Goal: Communication & Community: Answer question/provide support

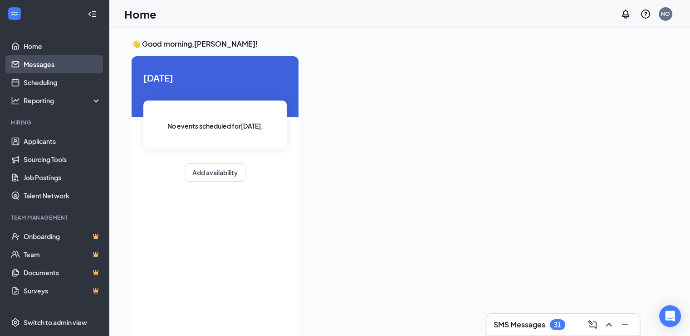
click at [46, 64] on link "Messages" at bounding box center [63, 64] width 78 height 18
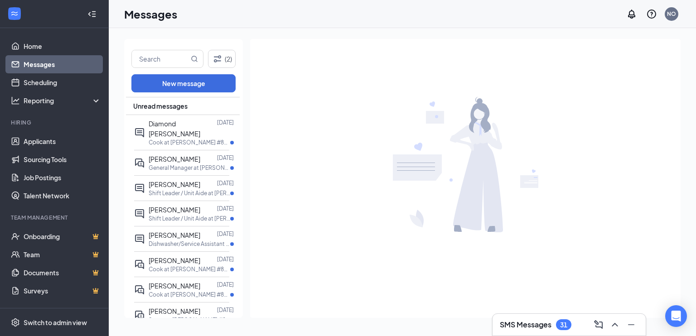
drag, startPoint x: 565, startPoint y: 324, endPoint x: 516, endPoint y: 326, distance: 49.0
drag, startPoint x: 516, startPoint y: 326, endPoint x: 510, endPoint y: 326, distance: 6.4
drag, startPoint x: 510, startPoint y: 326, endPoint x: 501, endPoint y: 325, distance: 9.1
drag, startPoint x: 501, startPoint y: 325, endPoint x: 44, endPoint y: 141, distance: 491.9
click at [44, 141] on link "Applicants" at bounding box center [63, 141] width 78 height 18
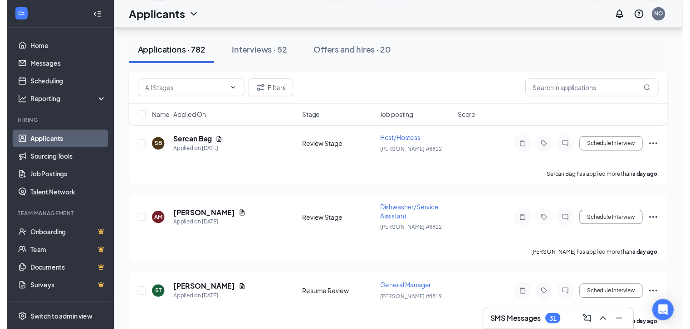
scroll to position [2233, 0]
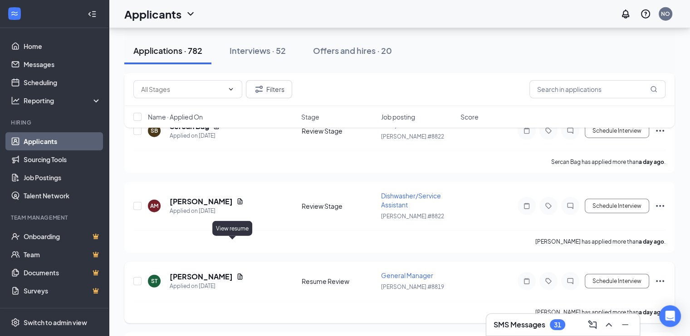
click at [236, 273] on icon "Document" at bounding box center [239, 276] width 7 height 7
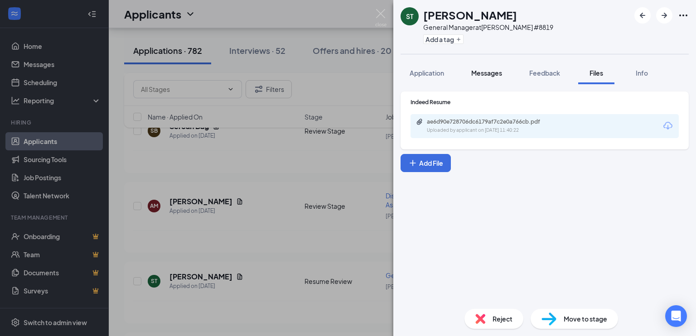
click at [485, 75] on span "Messages" at bounding box center [487, 73] width 31 height 8
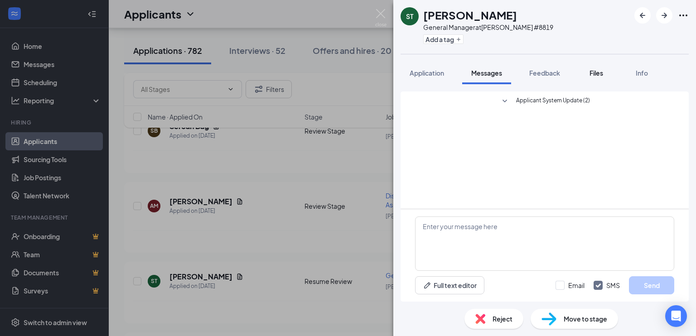
click at [599, 71] on span "Files" at bounding box center [597, 73] width 14 height 8
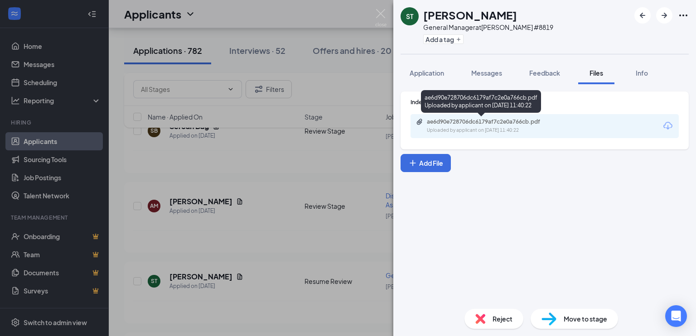
click at [467, 132] on div "Uploaded by applicant on [DATE] 11:40:22" at bounding box center [495, 130] width 136 height 7
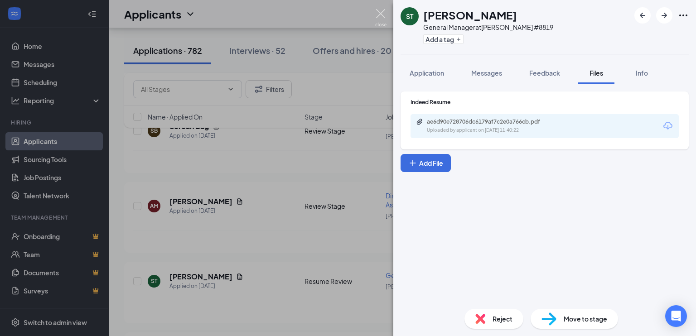
click at [377, 15] on img at bounding box center [380, 18] width 11 height 18
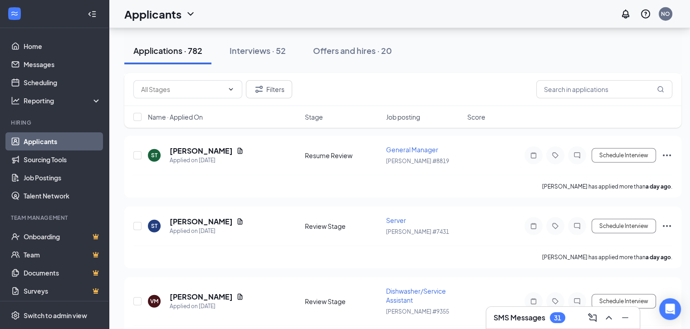
scroll to position [2375, 0]
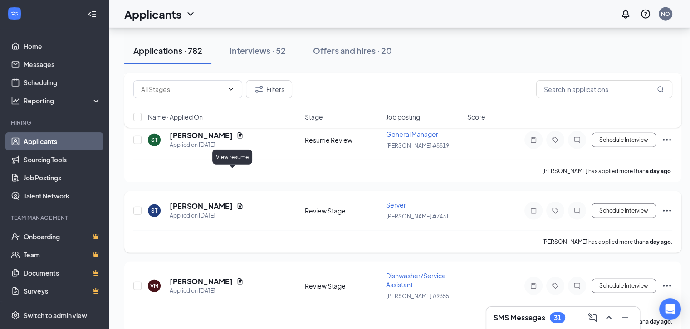
click at [238, 203] on icon "Document" at bounding box center [240, 206] width 5 height 6
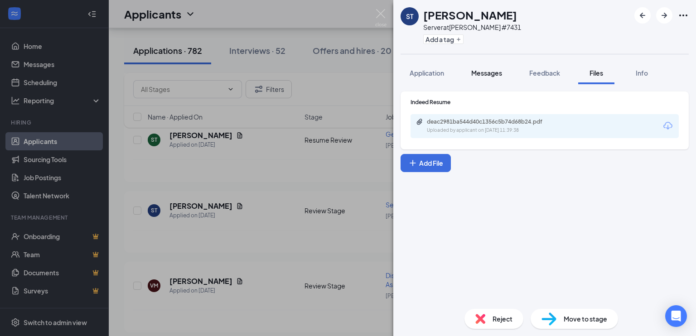
click at [487, 71] on span "Messages" at bounding box center [487, 73] width 31 height 8
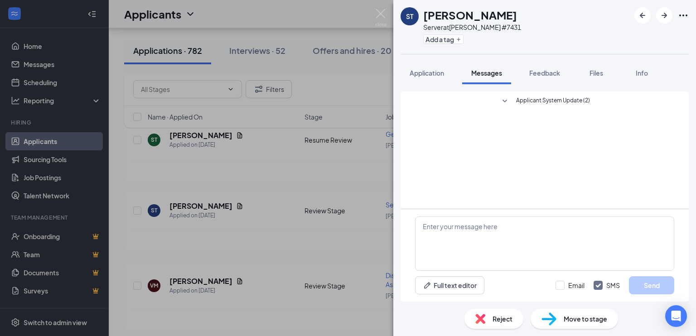
click at [542, 101] on span "Applicant System Update (2)" at bounding box center [553, 101] width 74 height 11
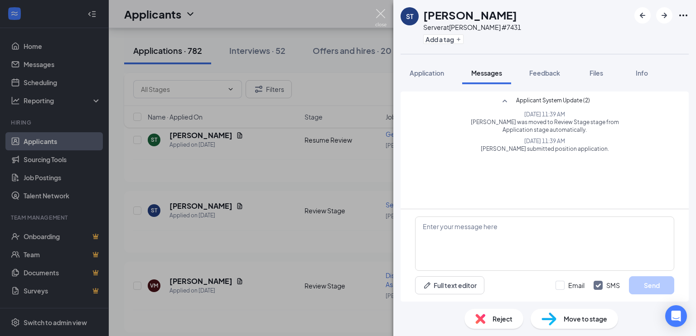
click at [379, 14] on img at bounding box center [380, 18] width 11 height 18
click at [379, 14] on div "Applicants NO" at bounding box center [403, 14] width 588 height 28
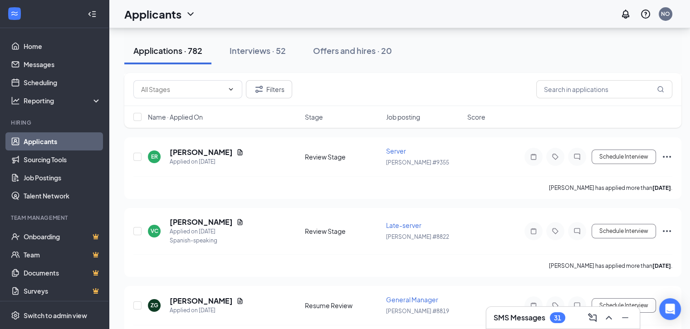
scroll to position [3391, 0]
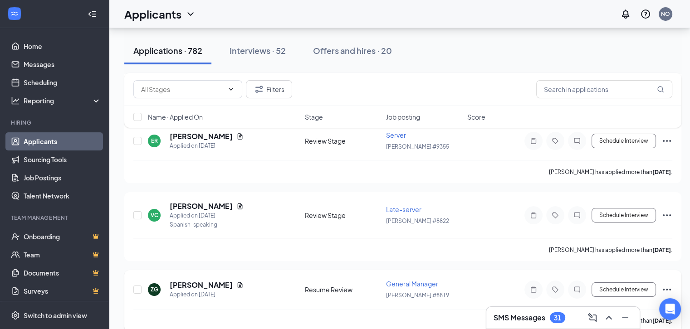
click at [410, 280] on span "General Manager" at bounding box center [412, 284] width 52 height 8
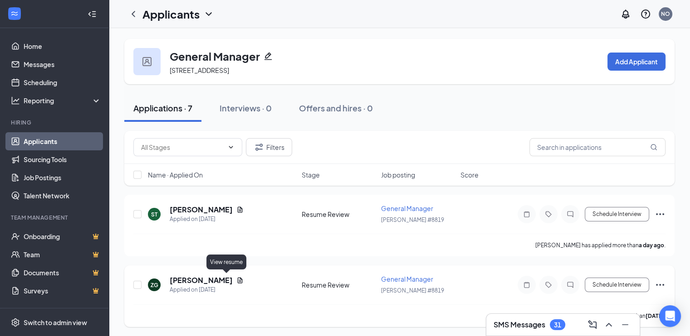
click at [238, 277] on icon "Document" at bounding box center [240, 280] width 5 height 6
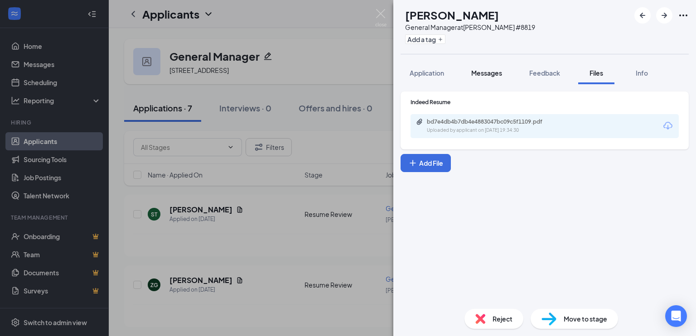
click at [484, 75] on span "Messages" at bounding box center [487, 73] width 31 height 8
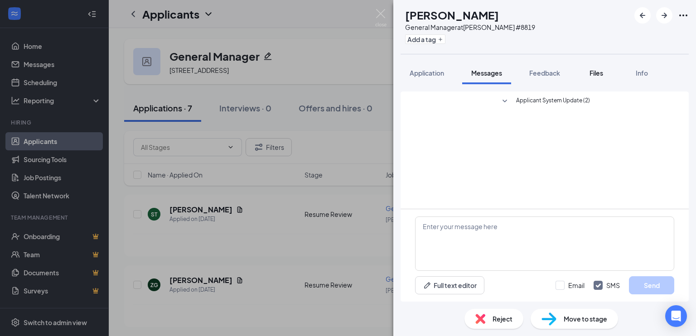
click at [599, 73] on span "Files" at bounding box center [597, 73] width 14 height 8
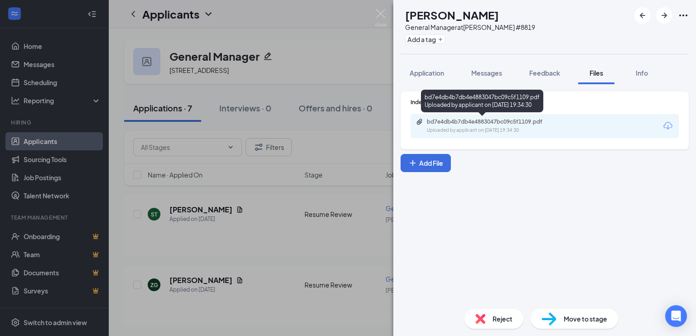
click at [471, 127] on div "Uploaded by applicant on [DATE] 19:34:30" at bounding box center [495, 130] width 136 height 7
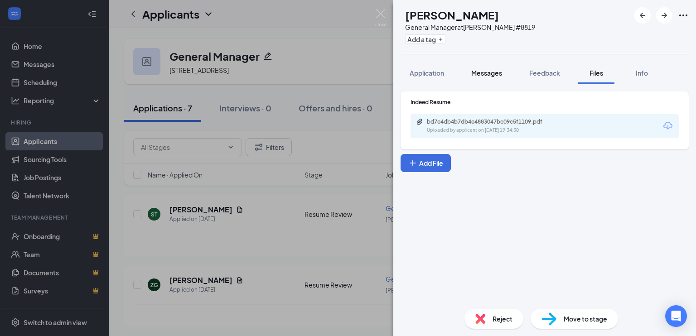
click at [488, 71] on span "Messages" at bounding box center [487, 73] width 31 height 8
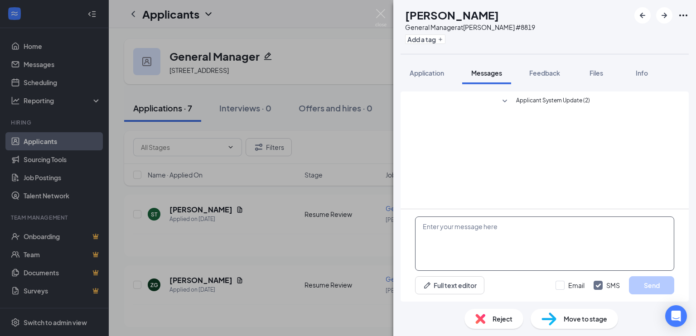
click at [433, 233] on textarea at bounding box center [544, 244] width 259 height 54
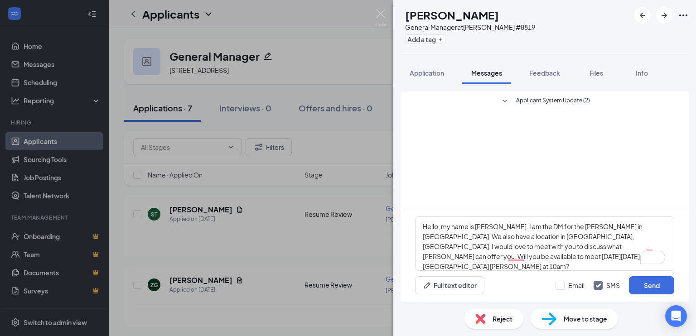
click at [518, 272] on div "Hello, my name is [PERSON_NAME]. I am the DM for the [PERSON_NAME] in [GEOGRAPH…" at bounding box center [545, 255] width 288 height 92
click at [531, 263] on textarea "Hello, my name is [PERSON_NAME]. I am the DM for the [PERSON_NAME] in [GEOGRAPH…" at bounding box center [544, 244] width 259 height 54
click at [531, 238] on textarea "Hello, my name is [PERSON_NAME]. I am the DM for the [PERSON_NAME] in [GEOGRAPH…" at bounding box center [544, 244] width 259 height 54
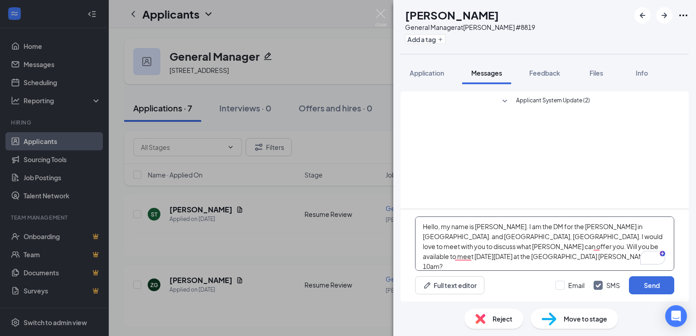
click at [467, 262] on textarea "Hello, my name is [PERSON_NAME]. I am the DM for the [PERSON_NAME] in [GEOGRAPH…" at bounding box center [544, 244] width 259 height 54
type textarea "Hello, my name is [PERSON_NAME]. I am the DM for the [PERSON_NAME] in [GEOGRAPH…"
click at [657, 285] on button "Send" at bounding box center [651, 286] width 45 height 18
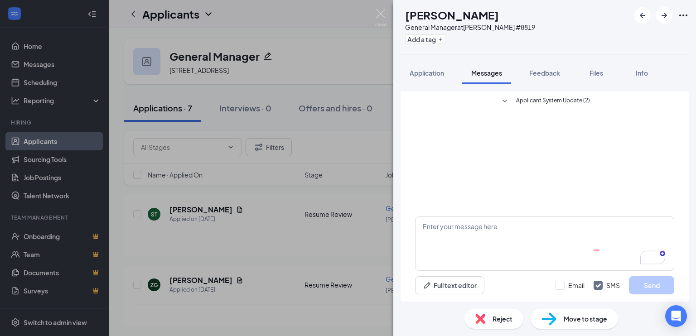
scroll to position [7, 0]
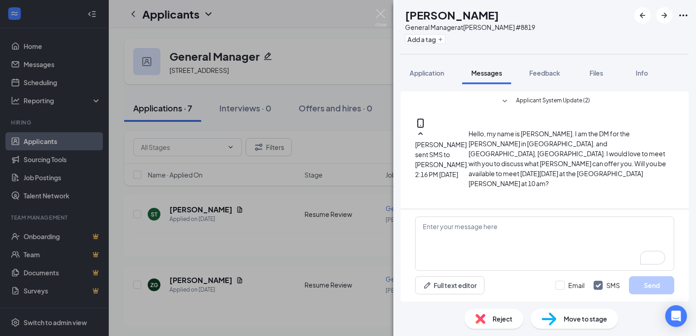
click at [316, 214] on div "ZG [PERSON_NAME] General Manager at [PERSON_NAME] #8819 Add a tag Application M…" at bounding box center [348, 168] width 696 height 336
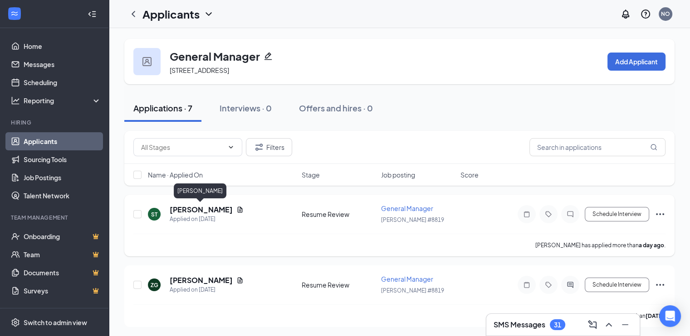
click at [198, 211] on h5 "[PERSON_NAME]" at bounding box center [201, 210] width 63 height 10
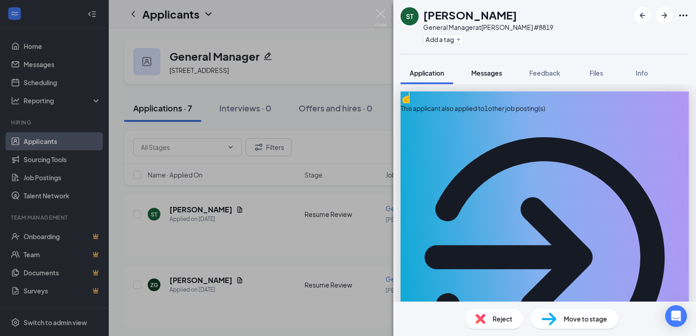
click at [494, 73] on span "Messages" at bounding box center [487, 73] width 31 height 8
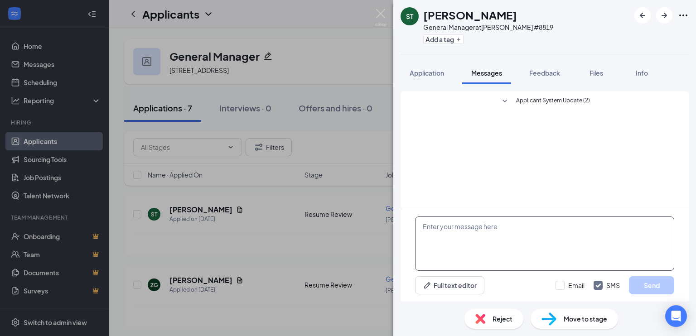
click at [443, 220] on textarea at bounding box center [544, 244] width 259 height 54
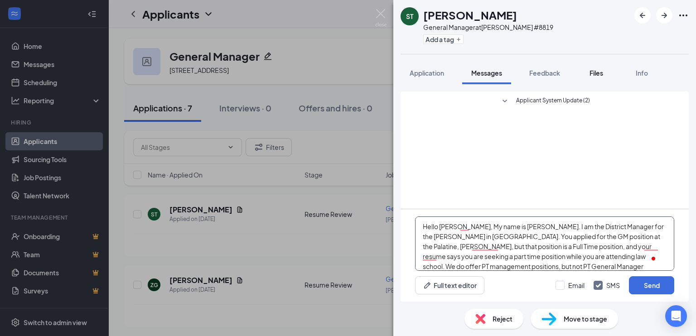
type textarea "Hello [PERSON_NAME], My name is [PERSON_NAME]. I am the District Manager for th…"
click at [598, 74] on span "Files" at bounding box center [597, 73] width 14 height 8
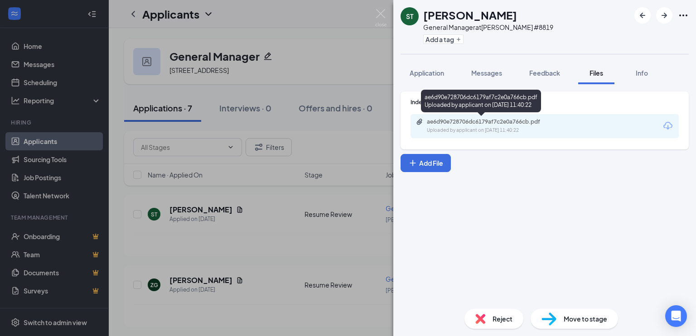
click at [481, 124] on div "ae6d90e728706dc6179af7c2e0a766cb.pdf" at bounding box center [490, 121] width 127 height 7
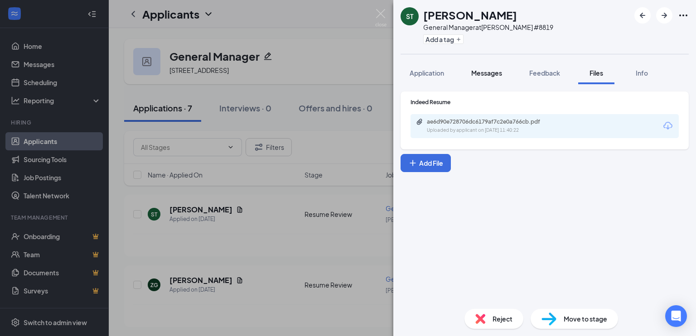
click at [488, 73] on span "Messages" at bounding box center [487, 73] width 31 height 8
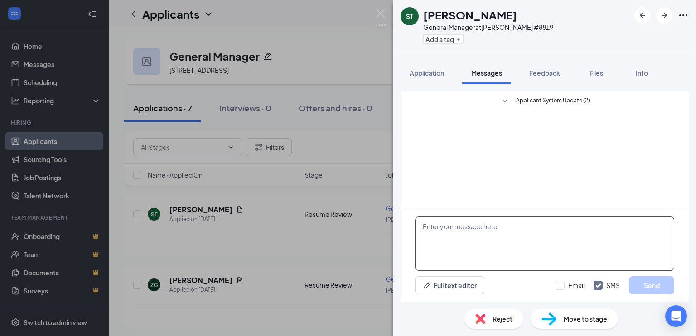
click at [430, 239] on textarea at bounding box center [544, 244] width 259 height 54
click at [441, 282] on button "Full text editor" at bounding box center [449, 286] width 69 height 18
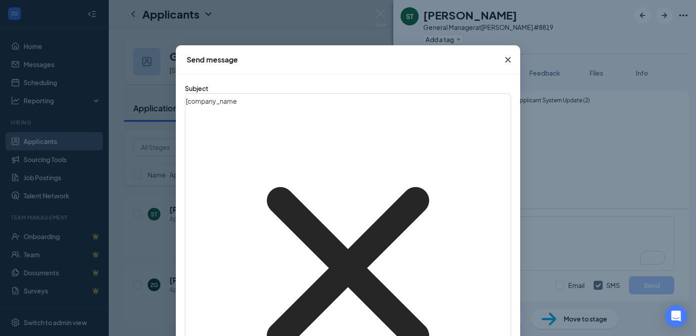
click at [504, 57] on icon "Cross" at bounding box center [508, 59] width 11 height 11
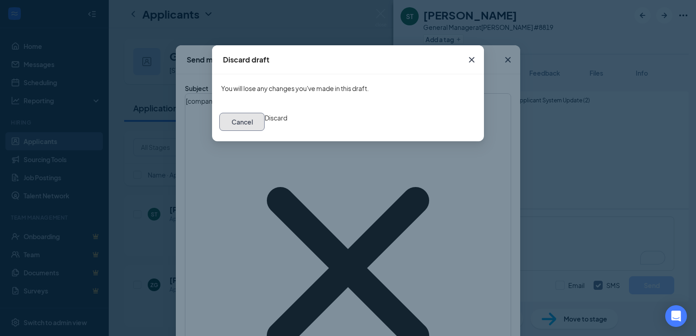
click at [265, 130] on button "Cancel" at bounding box center [241, 122] width 45 height 18
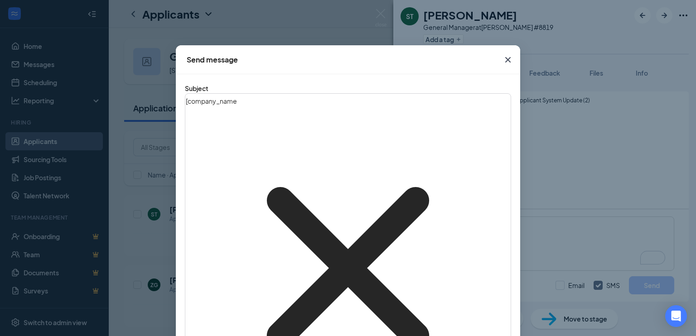
click at [506, 61] on icon "Cross" at bounding box center [508, 59] width 5 height 5
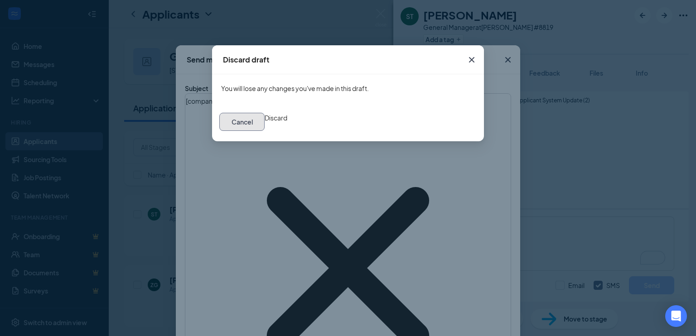
click at [265, 131] on button "Cancel" at bounding box center [241, 122] width 45 height 18
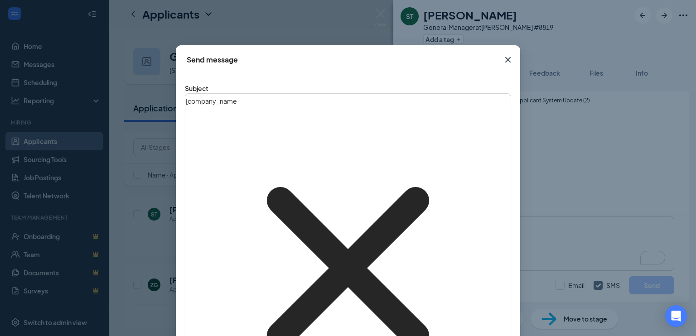
click at [503, 60] on icon "Cross" at bounding box center [508, 59] width 11 height 11
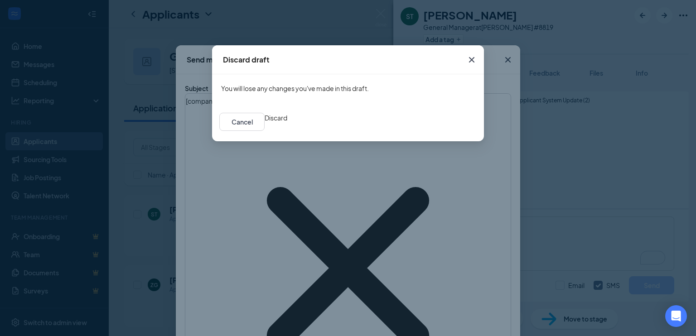
click at [287, 123] on button "Discard" at bounding box center [276, 118] width 23 height 10
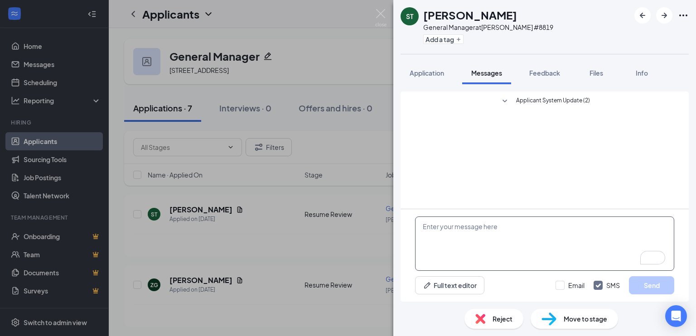
click at [431, 228] on textarea "To enrich screen reader interactions, please activate Accessibility in Grammarl…" at bounding box center [544, 244] width 259 height 54
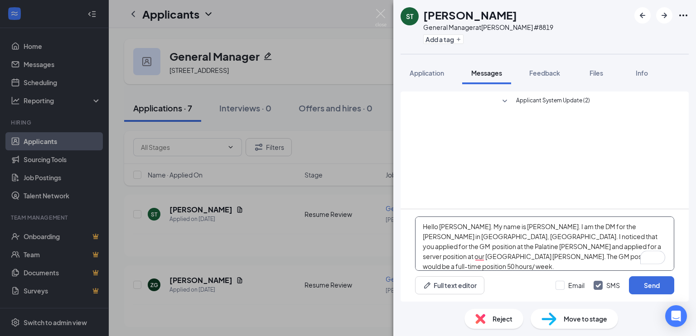
click at [526, 267] on textarea "Hello [PERSON_NAME]. My name is [PERSON_NAME]. I am the DM for the [PERSON_NAME…" at bounding box center [544, 244] width 259 height 54
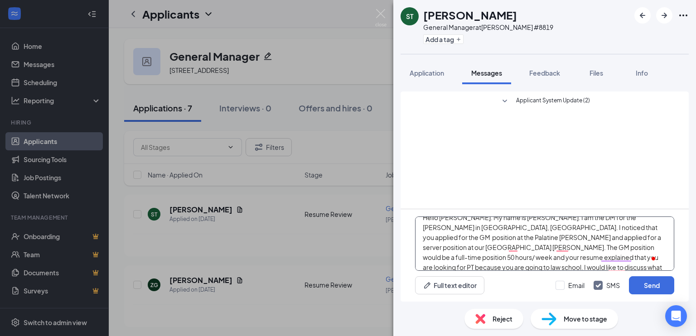
scroll to position [19, 0]
type textarea "Hello [PERSON_NAME]. My name is [PERSON_NAME]. I am the DM for the [PERSON_NAME…"
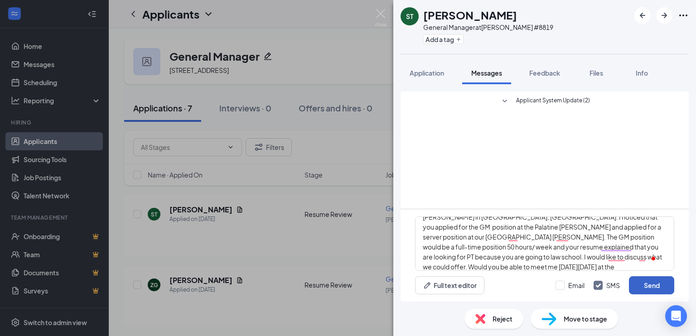
click at [646, 287] on button "Send" at bounding box center [651, 286] width 45 height 18
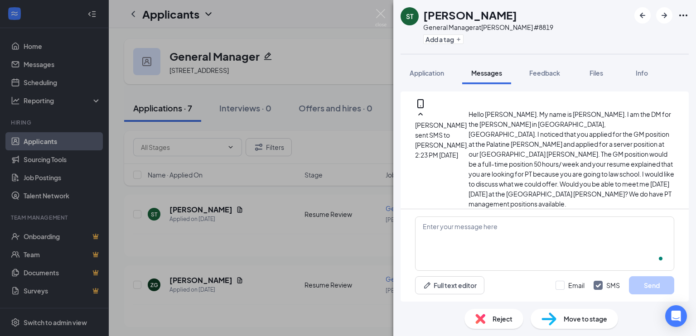
scroll to position [56, 0]
click at [42, 65] on div "ST [PERSON_NAME] General Manager at [PERSON_NAME] #8819 Add a tag Application M…" at bounding box center [348, 168] width 696 height 336
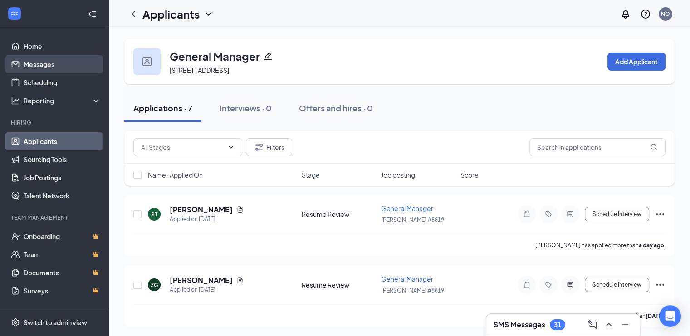
click at [42, 65] on link "Messages" at bounding box center [63, 64] width 78 height 18
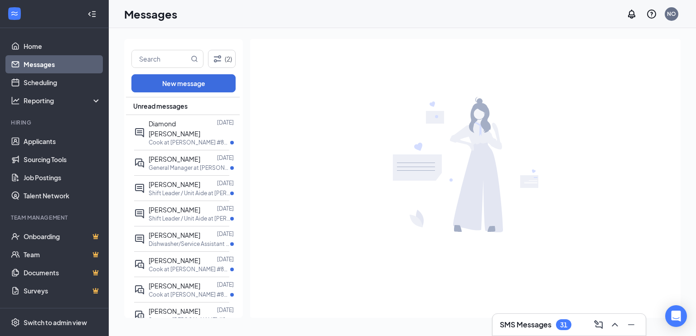
click at [42, 65] on link "Messages" at bounding box center [63, 64] width 78 height 18
click at [167, 180] on span "[PERSON_NAME]" at bounding box center [175, 184] width 52 height 8
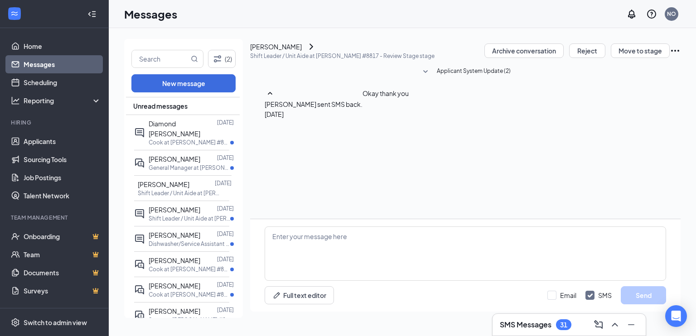
click at [426, 73] on icon "SmallChevronDown" at bounding box center [426, 71] width 5 height 3
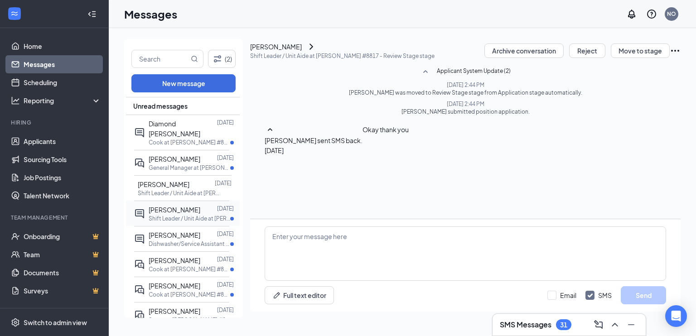
click at [170, 215] on p "Shift Leader / Unit Aide at [PERSON_NAME] #8822" at bounding box center [190, 219] width 82 height 8
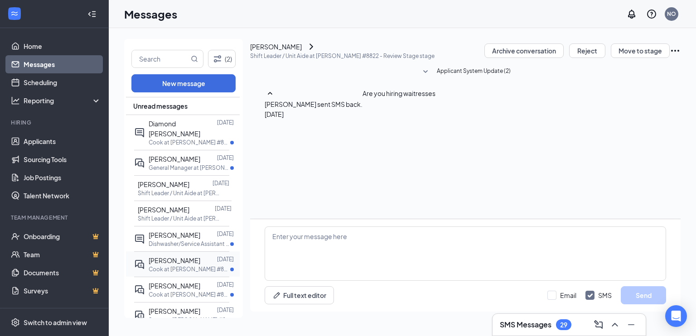
click at [170, 266] on p "Cook at [PERSON_NAME] #8817" at bounding box center [190, 270] width 82 height 8
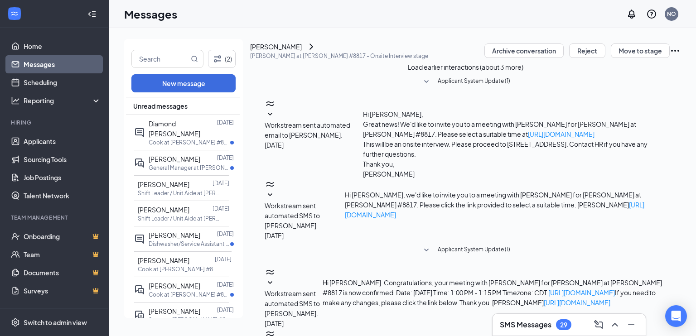
scroll to position [205, 0]
click at [166, 164] on p "General Manager at [PERSON_NAME] #8822" at bounding box center [190, 168] width 82 height 8
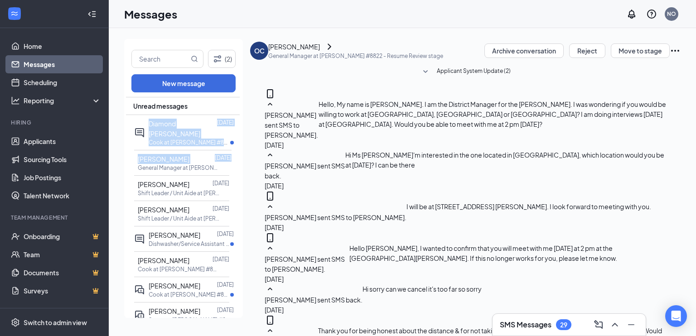
scroll to position [0, 1]
drag, startPoint x: 231, startPoint y: 151, endPoint x: 236, endPoint y: 100, distance: 51.0
click at [236, 100] on div "Unread messages Diamond [PERSON_NAME] [DATE] Cook at [PERSON_NAME] #8822 [PERSO…" at bounding box center [183, 208] width 114 height 223
